Goal: Task Accomplishment & Management: Use online tool/utility

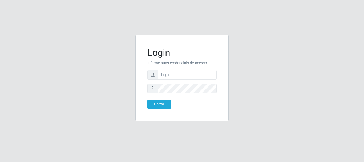
click at [206, 80] on form "Login Informe suas credenciais de acesso Entrar" at bounding box center [181, 78] width 69 height 62
click at [203, 75] on input "text" at bounding box center [187, 74] width 59 height 9
type input "biatriz@comprebem"
click at [147, 99] on button "Entrar" at bounding box center [158, 103] width 23 height 9
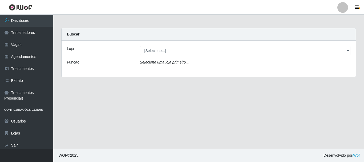
click at [170, 56] on div "Loja [Selecione...] Supermercado Compre Bem - Itabaiana Função Selecione uma lo…" at bounding box center [209, 58] width 294 height 36
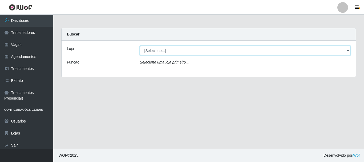
drag, startPoint x: 173, startPoint y: 48, endPoint x: 173, endPoint y: 54, distance: 5.4
click at [173, 48] on select "[Selecione...] Supermercado Compre Bem - Itabaiana" at bounding box center [245, 50] width 211 height 9
select select "264"
click at [140, 46] on select "[Selecione...] Supermercado Compre Bem - Itabaiana" at bounding box center [245, 50] width 211 height 9
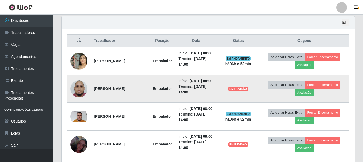
scroll to position [266, 0]
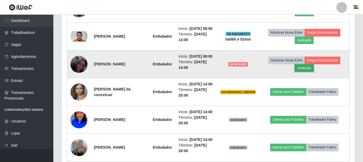
click at [306, 72] on button "Avaliação" at bounding box center [303, 67] width 19 height 7
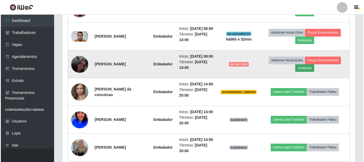
scroll to position [111, 290]
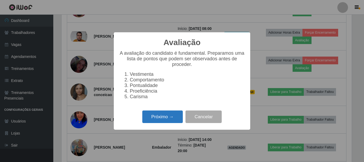
click at [162, 116] on button "Próximo →" at bounding box center [162, 116] width 40 height 13
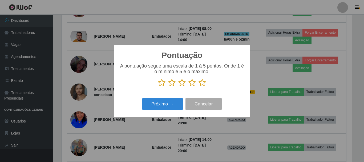
click at [189, 84] on icon at bounding box center [191, 83] width 7 height 8
click at [188, 87] on input "radio" at bounding box center [188, 87] width 0 height 0
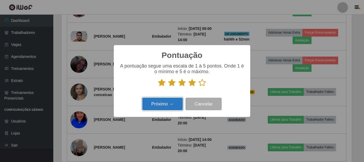
click at [160, 105] on button "Próximo →" at bounding box center [162, 103] width 40 height 13
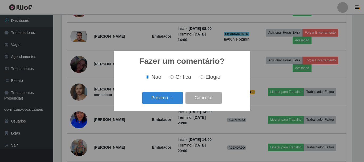
click at [159, 100] on button "Próximo →" at bounding box center [162, 98] width 40 height 13
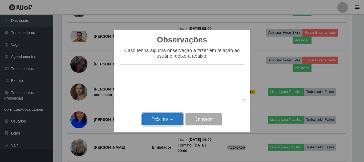
click at [165, 123] on button "Próximo →" at bounding box center [162, 119] width 40 height 13
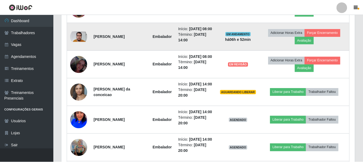
scroll to position [111, 293]
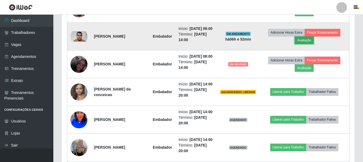
click at [307, 44] on button "Avaliação" at bounding box center [303, 39] width 19 height 7
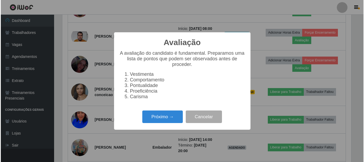
scroll to position [111, 290]
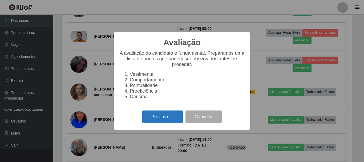
click at [168, 122] on button "Próximo →" at bounding box center [162, 116] width 40 height 13
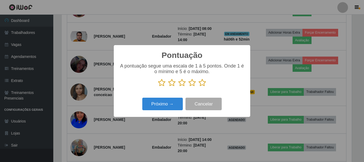
click at [194, 86] on icon at bounding box center [191, 83] width 7 height 8
click at [188, 87] on input "radio" at bounding box center [188, 87] width 0 height 0
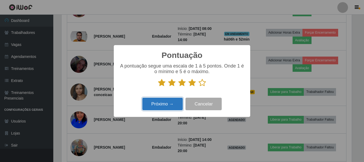
click at [171, 109] on button "Próximo →" at bounding box center [162, 103] width 40 height 13
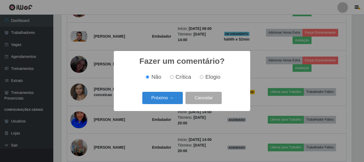
click at [169, 107] on div "Fazer um comentário? × Não Crítica Elogio Próximo → Cancelar" at bounding box center [182, 81] width 136 height 60
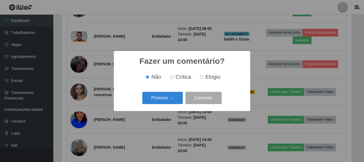
click at [169, 105] on div "Próximo → Cancelar" at bounding box center [182, 97] width 126 height 15
click at [168, 103] on button "Próximo →" at bounding box center [162, 98] width 40 height 13
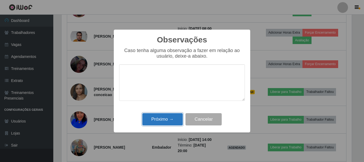
click at [166, 120] on button "Próximo →" at bounding box center [162, 119] width 40 height 13
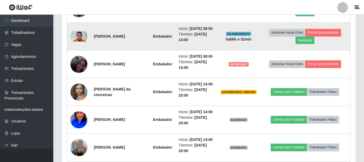
scroll to position [111, 293]
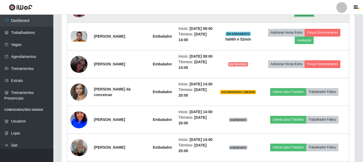
click at [301, 16] on button "Avaliação" at bounding box center [303, 12] width 19 height 7
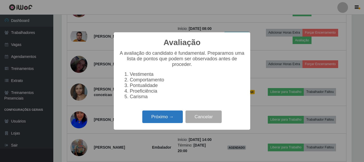
click at [169, 123] on button "Próximo →" at bounding box center [162, 116] width 40 height 13
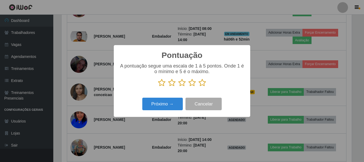
click at [191, 82] on icon at bounding box center [191, 83] width 7 height 8
click at [188, 87] on input "radio" at bounding box center [188, 87] width 0 height 0
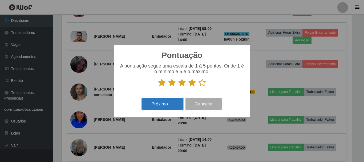
click at [168, 109] on button "Próximo →" at bounding box center [162, 103] width 40 height 13
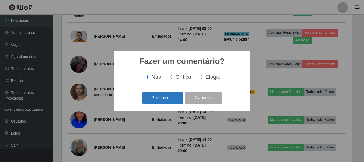
click at [166, 102] on button "Próximo →" at bounding box center [162, 98] width 40 height 13
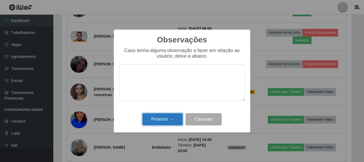
click at [169, 122] on button "Próximo →" at bounding box center [162, 119] width 40 height 13
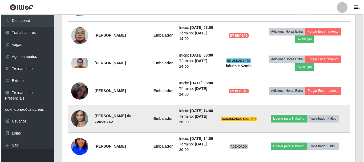
scroll to position [111, 293]
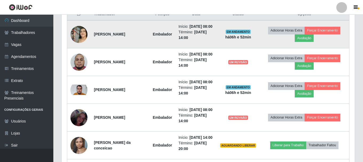
drag, startPoint x: 309, startPoint y: 46, endPoint x: 307, endPoint y: 42, distance: 3.8
click at [309, 45] on td "Adicionar Horas Extra Forçar Encerramento Avaliação" at bounding box center [304, 34] width 90 height 28
click at [307, 42] on button "Avaliação" at bounding box center [303, 37] width 19 height 7
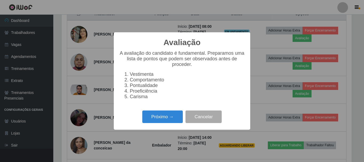
scroll to position [111, 290]
click at [165, 121] on button "Próximo →" at bounding box center [162, 116] width 40 height 13
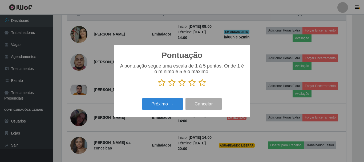
click at [193, 85] on icon at bounding box center [191, 83] width 7 height 8
click at [188, 87] on input "radio" at bounding box center [188, 87] width 0 height 0
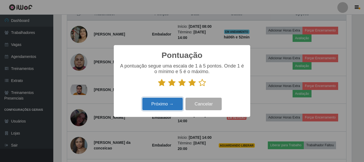
click at [165, 107] on button "Próximo →" at bounding box center [162, 103] width 40 height 13
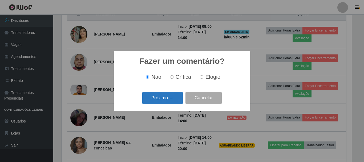
click at [164, 98] on button "Próximo →" at bounding box center [162, 98] width 40 height 13
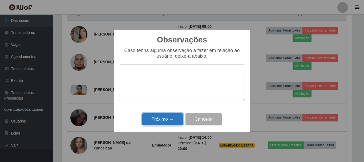
click at [172, 116] on button "Próximo →" at bounding box center [162, 119] width 40 height 13
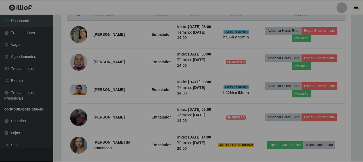
scroll to position [111, 293]
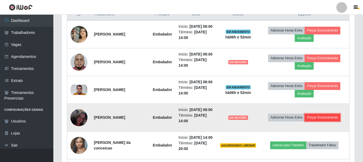
click at [327, 121] on button "Forçar Encerramento" at bounding box center [322, 116] width 36 height 7
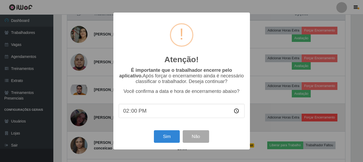
scroll to position [111, 290]
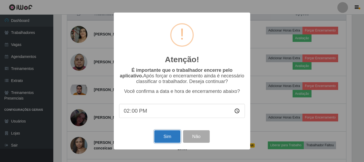
click at [170, 134] on button "Sim" at bounding box center [167, 136] width 26 height 13
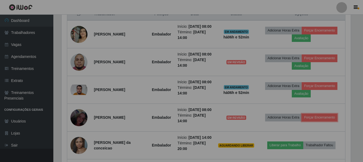
scroll to position [0, 0]
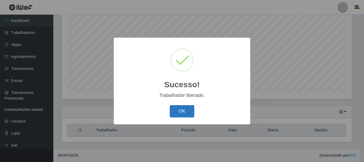
click at [176, 108] on button "OK" at bounding box center [182, 111] width 25 height 13
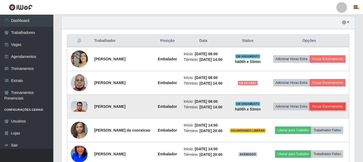
click at [315, 110] on button "Forçar Encerramento" at bounding box center [327, 106] width 36 height 7
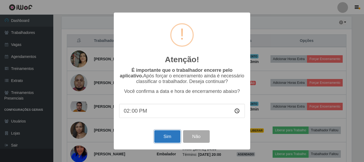
click at [170, 136] on button "Sim" at bounding box center [167, 136] width 26 height 13
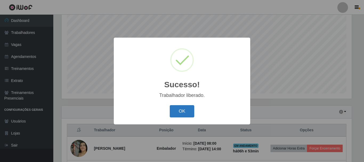
click at [185, 105] on button "OK" at bounding box center [182, 111] width 25 height 13
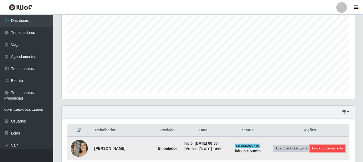
click at [309, 152] on button "Forçar Encerramento" at bounding box center [327, 147] width 36 height 7
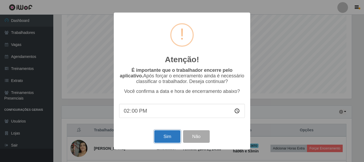
click at [169, 135] on button "Sim" at bounding box center [167, 136] width 26 height 13
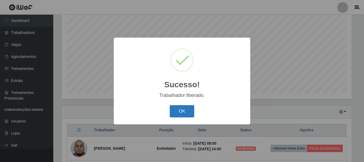
click at [181, 110] on button "OK" at bounding box center [182, 111] width 25 height 13
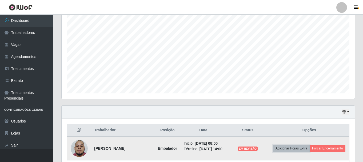
click at [309, 149] on button "Adicionar Horas Extra" at bounding box center [291, 147] width 36 height 7
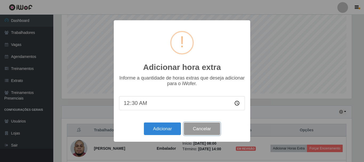
click at [212, 135] on button "Cancelar" at bounding box center [202, 128] width 36 height 13
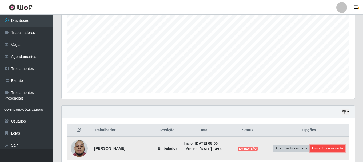
click at [309, 152] on button "Forçar Encerramento" at bounding box center [327, 147] width 36 height 7
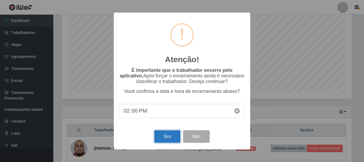
click at [162, 138] on button "Sim" at bounding box center [167, 136] width 26 height 13
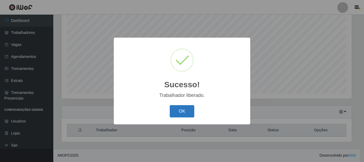
click at [188, 108] on button "OK" at bounding box center [182, 111] width 25 height 13
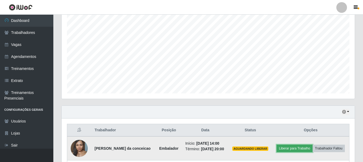
click at [301, 151] on button "Liberar para Trabalho" at bounding box center [294, 147] width 36 height 7
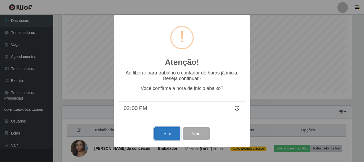
click at [161, 134] on button "Sim" at bounding box center [167, 133] width 26 height 13
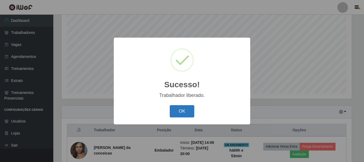
click at [178, 111] on button "OK" at bounding box center [182, 111] width 25 height 13
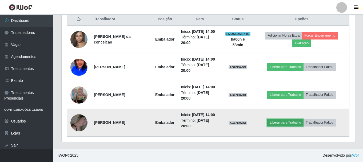
click at [280, 123] on button "Liberar para Trabalho" at bounding box center [285, 122] width 36 height 7
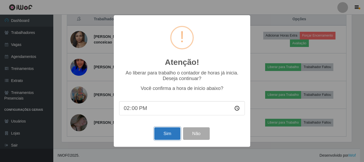
click at [163, 137] on button "Sim" at bounding box center [167, 133] width 26 height 13
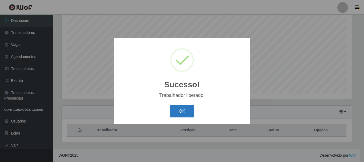
click at [174, 113] on button "OK" at bounding box center [182, 111] width 25 height 13
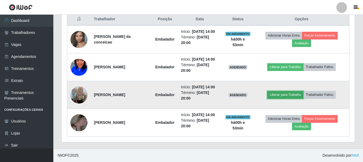
click at [286, 97] on button "Liberar para Trabalho" at bounding box center [285, 94] width 36 height 7
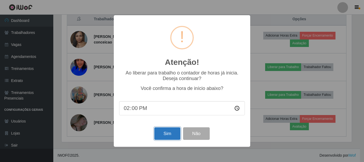
click at [164, 134] on button "Sim" at bounding box center [167, 133] width 26 height 13
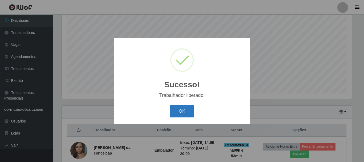
click at [176, 113] on button "OK" at bounding box center [182, 111] width 25 height 13
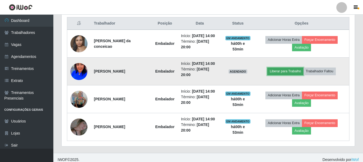
click at [279, 68] on button "Liberar para Trabalho" at bounding box center [285, 70] width 36 height 7
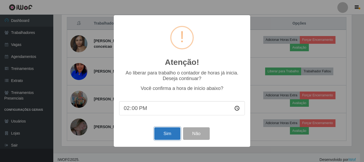
click at [164, 132] on button "Sim" at bounding box center [167, 133] width 26 height 13
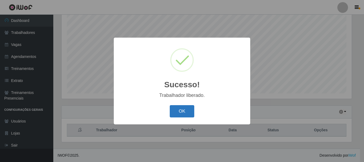
click at [188, 109] on button "OK" at bounding box center [182, 111] width 25 height 13
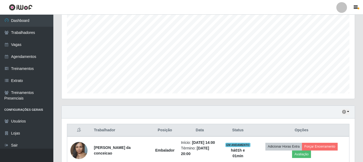
scroll to position [208, 0]
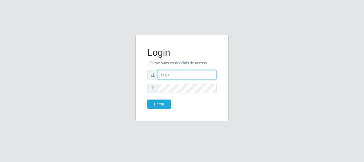
click at [177, 75] on input "text" at bounding box center [187, 74] width 59 height 9
type input "biatriz@comprebem"
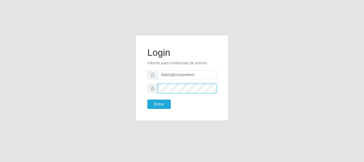
click at [147, 99] on button "Entrar" at bounding box center [158, 103] width 23 height 9
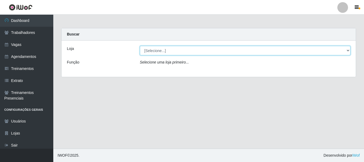
click at [159, 51] on select "[Selecione...] Supermercado Compre Bem - Itabaiana" at bounding box center [245, 50] width 211 height 9
select select "264"
click at [140, 46] on select "[Selecione...] Supermercado Compre Bem - Itabaiana" at bounding box center [245, 50] width 211 height 9
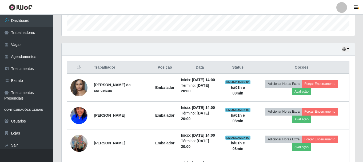
scroll to position [208, 0]
